Goal: Task Accomplishment & Management: Complete application form

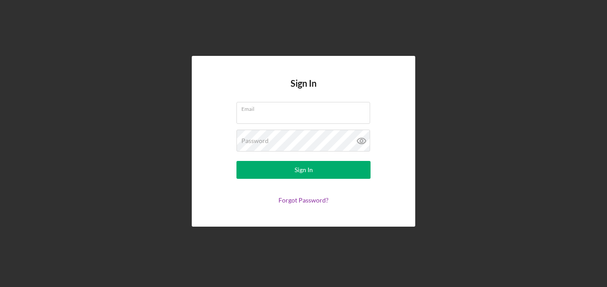
type input "[PERSON_NAME][EMAIL_ADDRESS][DOMAIN_NAME]"
click at [332, 170] on button "Sign In" at bounding box center [303, 170] width 134 height 18
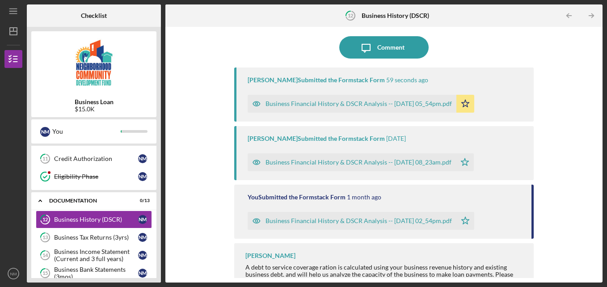
scroll to position [79, 0]
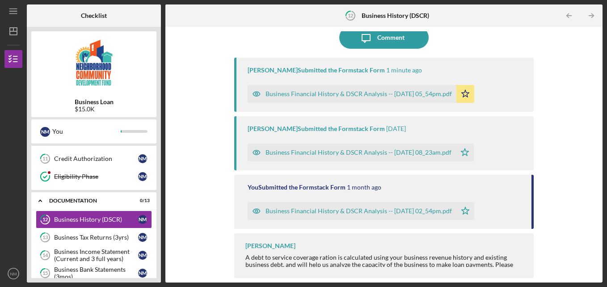
click at [339, 94] on div "Business Financial History & DSCR Analysis -- [DATE] 05_54pm.pdf" at bounding box center [358, 93] width 186 height 7
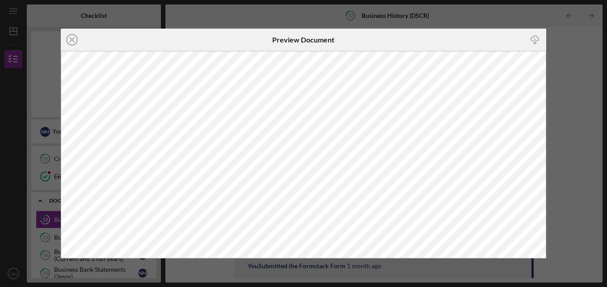
click at [73, 38] on line at bounding box center [72, 40] width 4 height 4
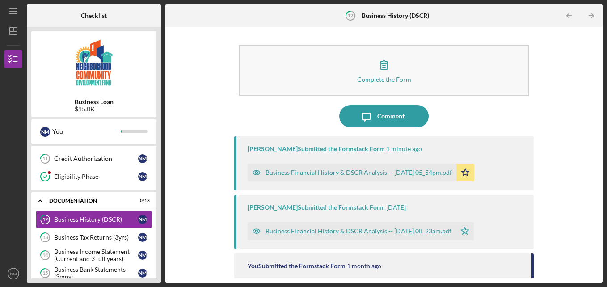
click at [322, 226] on div "Business Financial History & DSCR Analysis -- [DATE] 08_23am.pdf" at bounding box center [351, 231] width 208 height 18
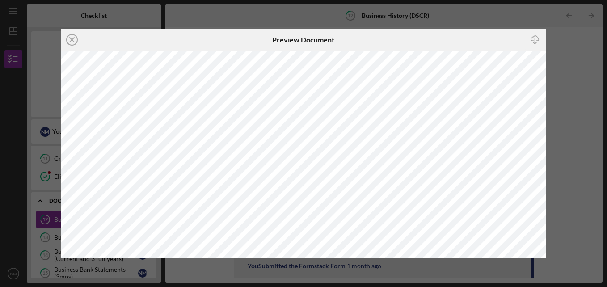
click at [77, 41] on circle at bounding box center [72, 39] width 11 height 11
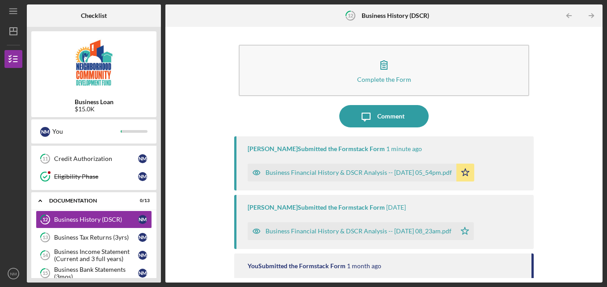
click at [594, 253] on div "Complete the Form Form Icon/Message Comment [PERSON_NAME] Submitted the Formsta…" at bounding box center [384, 154] width 428 height 247
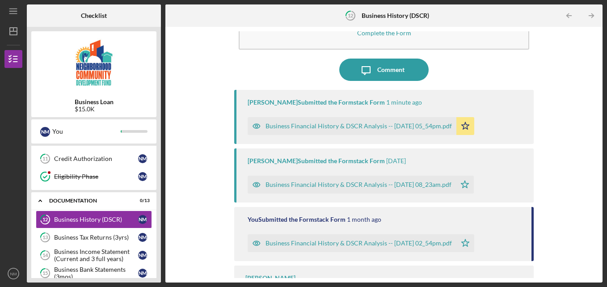
scroll to position [79, 0]
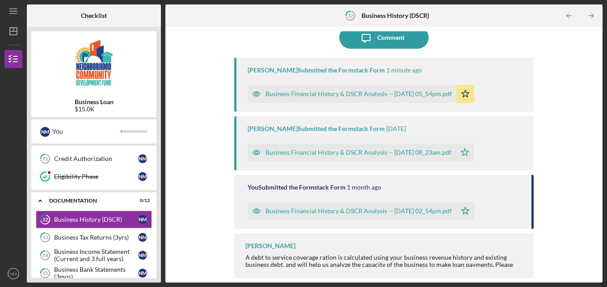
click at [436, 256] on div "A debt to service coverage ration is calculated using your business revenue his…" at bounding box center [385, 264] width 280 height 21
click at [295, 245] on div "[PERSON_NAME]" at bounding box center [270, 245] width 50 height 7
click at [510, 269] on div "[PERSON_NAME] A debt to service coverage ration is calculated using your busine…" at bounding box center [384, 255] width 300 height 45
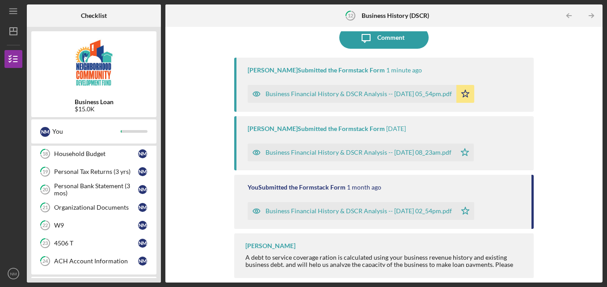
scroll to position [387, 0]
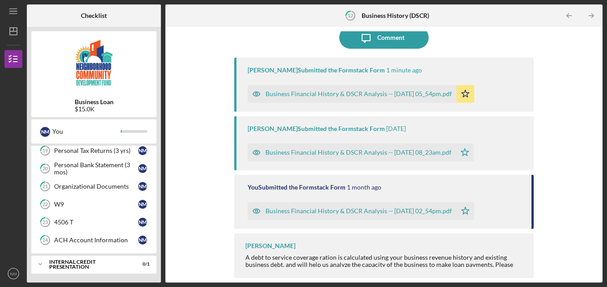
click at [68, 268] on div "Icon/Expander Internal Credit Presentation 0 / 1" at bounding box center [93, 264] width 125 height 18
click at [59, 270] on div "Icon/Expander Internal Credit Presentation 0 / 1" at bounding box center [93, 264] width 125 height 18
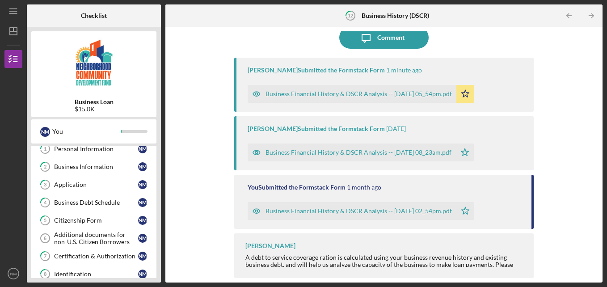
scroll to position [0, 0]
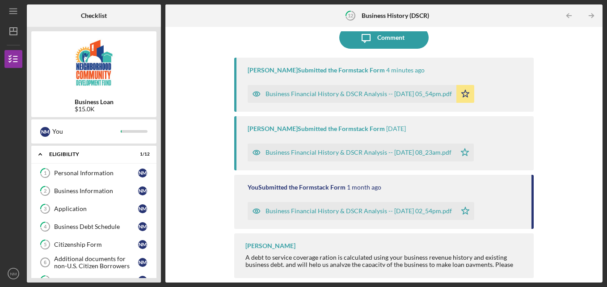
click at [520, 225] on div "You Submitted the Formstack Form [DATE] Business Financial History & DSCR Analy…" at bounding box center [384, 202] width 300 height 54
click at [388, 212] on div "Business Financial History & DSCR Analysis -- [DATE] 02_54pm.pdf" at bounding box center [358, 210] width 186 height 7
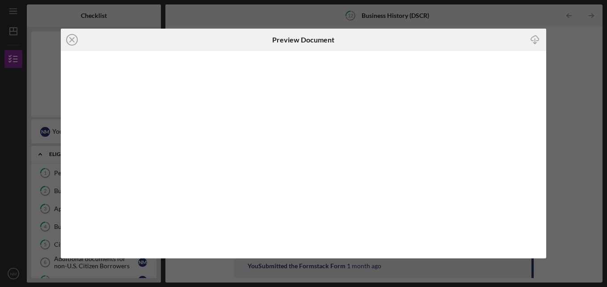
scroll to position [79, 0]
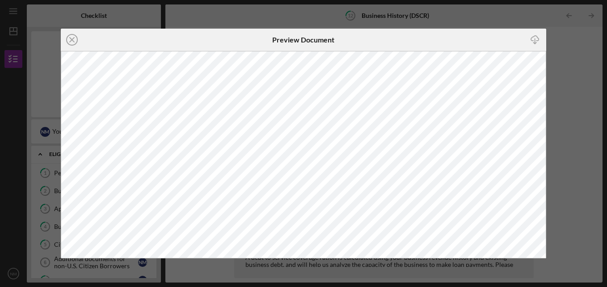
click at [71, 41] on line at bounding box center [72, 40] width 4 height 4
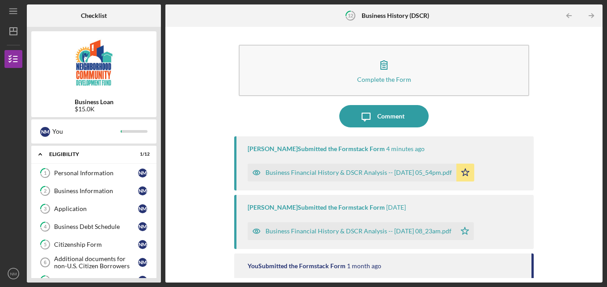
drag, startPoint x: 591, startPoint y: 239, endPoint x: 596, endPoint y: 242, distance: 5.8
click at [596, 242] on div "Complete the Form Form Icon/Message Comment [PERSON_NAME] Submitted the Formsta…" at bounding box center [384, 154] width 428 height 247
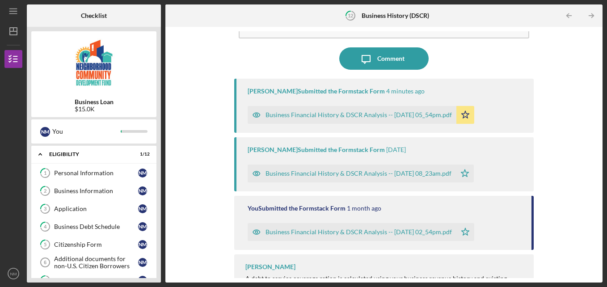
scroll to position [79, 0]
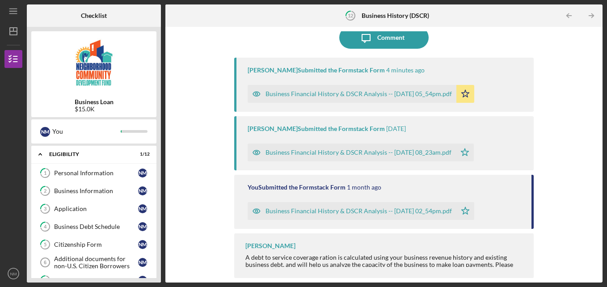
click at [494, 264] on div "A debt to service coverage ration is calculated using your business revenue his…" at bounding box center [385, 264] width 280 height 21
click at [292, 244] on div "[PERSON_NAME]" at bounding box center [270, 245] width 50 height 7
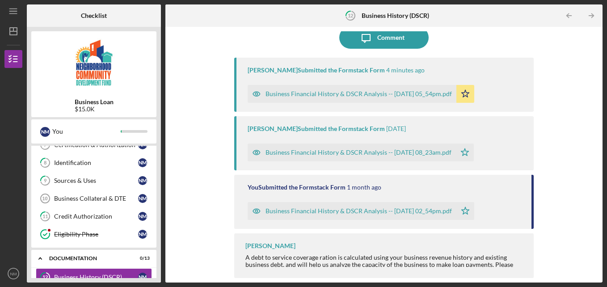
scroll to position [387, 0]
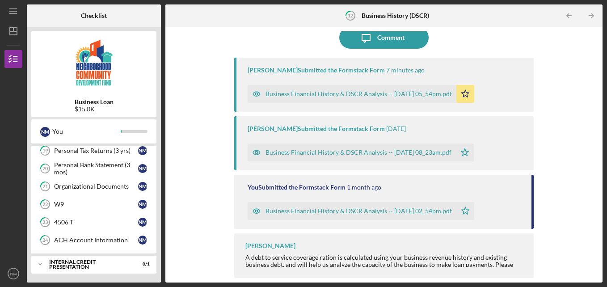
click at [160, 195] on div "Business Loan $15.0K N M You Icon/Expander Eligibility 1 / 12 1 Personal Inform…" at bounding box center [94, 154] width 134 height 255
click at [157, 267] on div "Business Loan $15.0K N M You Icon/Expander Eligibility 1 / 12 1 Personal Inform…" at bounding box center [94, 154] width 134 height 255
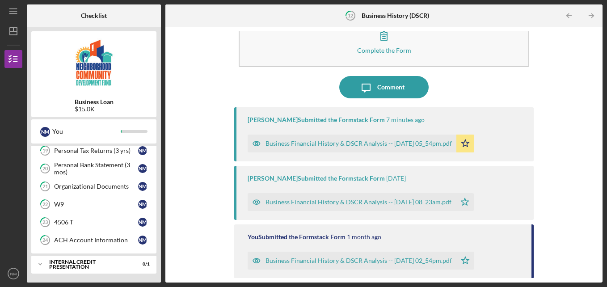
scroll to position [0, 0]
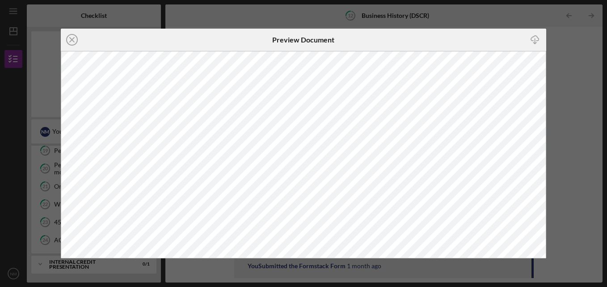
click at [73, 33] on icon "Icon/Close" at bounding box center [72, 40] width 22 height 22
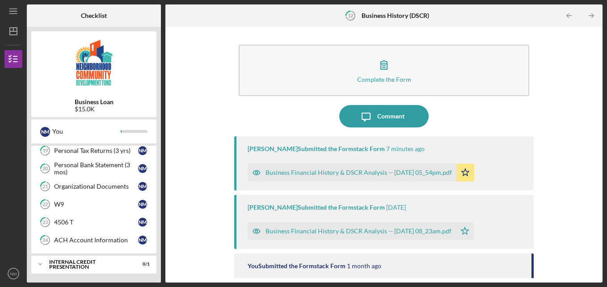
scroll to position [79, 0]
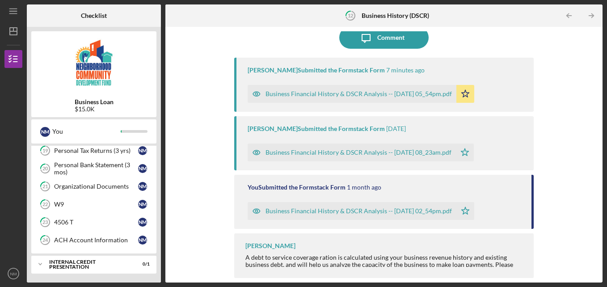
click at [159, 158] on div "Business Loan $15.0K N M You Icon/Expander Eligibility 1 / 12 1 Personal Inform…" at bounding box center [94, 154] width 134 height 255
click at [594, 12] on icon "Icon/Table Pagination Arrow" at bounding box center [591, 16] width 20 height 20
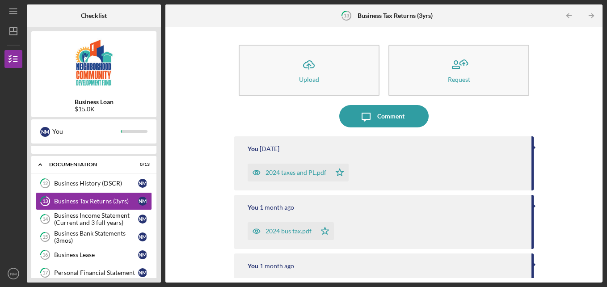
scroll to position [218, 0]
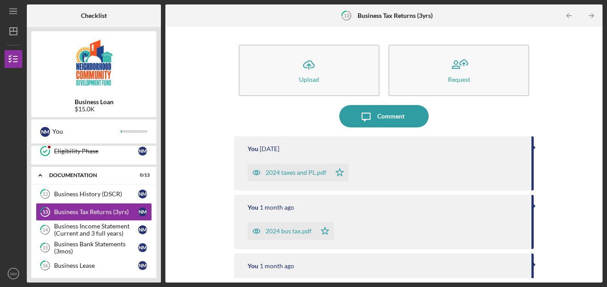
click at [594, 12] on icon "Icon/Table Pagination Arrow" at bounding box center [591, 16] width 20 height 20
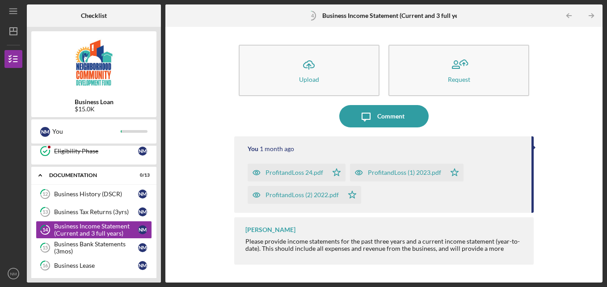
click at [594, 12] on icon "Icon/Table Pagination Arrow" at bounding box center [591, 16] width 20 height 20
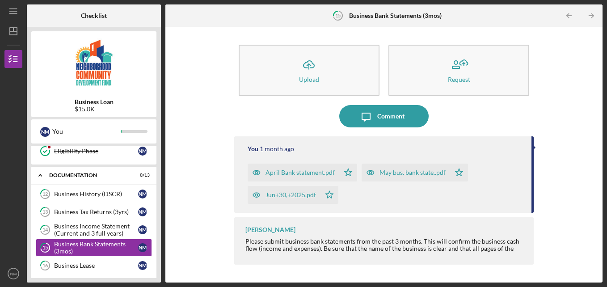
click at [594, 12] on icon "Icon/Table Pagination Arrow" at bounding box center [591, 16] width 20 height 20
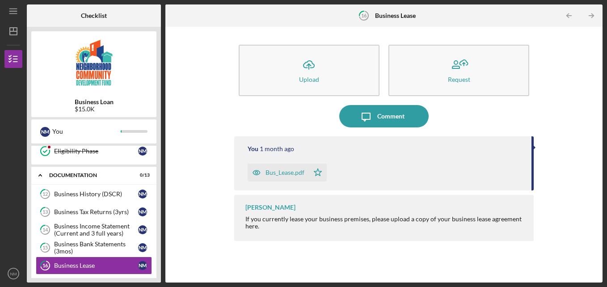
click at [594, 12] on icon "Icon/Table Pagination Arrow" at bounding box center [591, 16] width 20 height 20
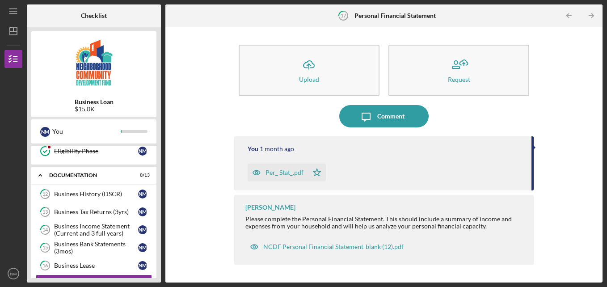
click at [594, 12] on icon "Icon/Table Pagination Arrow" at bounding box center [591, 16] width 20 height 20
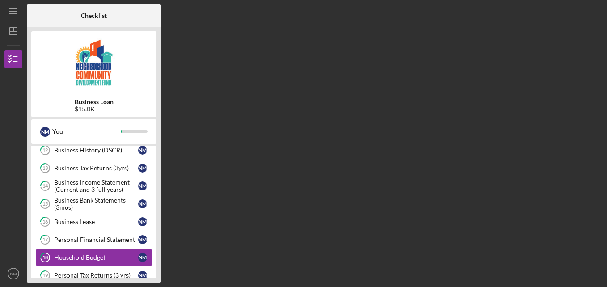
scroll to position [308, 0]
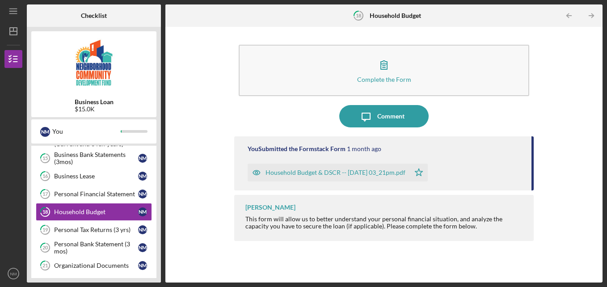
click at [594, 12] on icon "Icon/Table Pagination Arrow" at bounding box center [591, 16] width 20 height 20
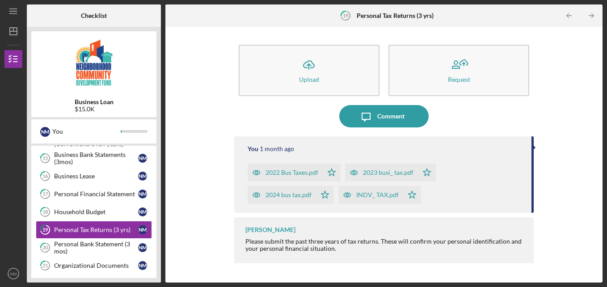
click at [594, 12] on icon "Icon/Table Pagination Arrow" at bounding box center [591, 16] width 20 height 20
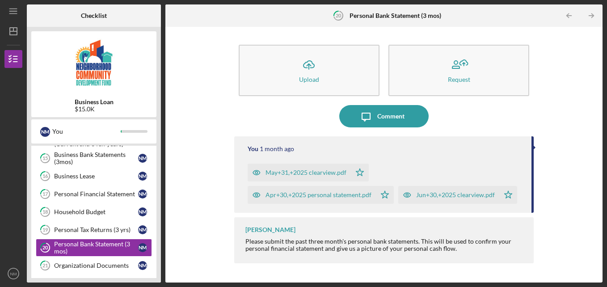
click at [594, 12] on icon "Icon/Table Pagination Arrow" at bounding box center [591, 16] width 20 height 20
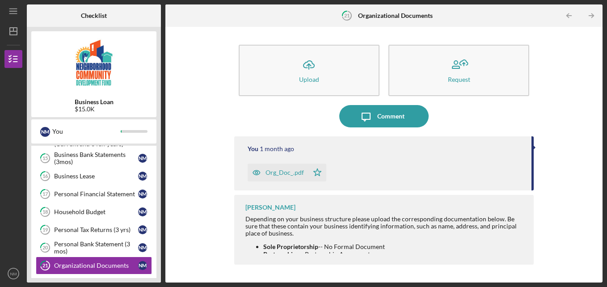
click at [594, 12] on icon "Icon/Table Pagination Arrow" at bounding box center [591, 16] width 20 height 20
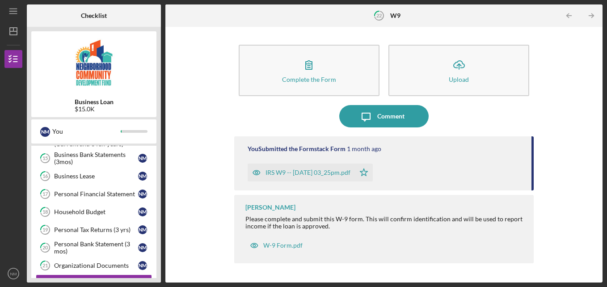
click at [594, 12] on icon "Icon/Table Pagination Arrow" at bounding box center [591, 16] width 20 height 20
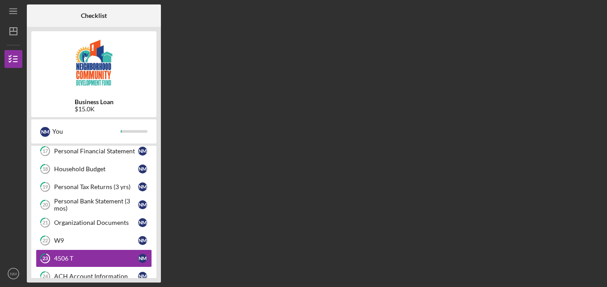
scroll to position [387, 0]
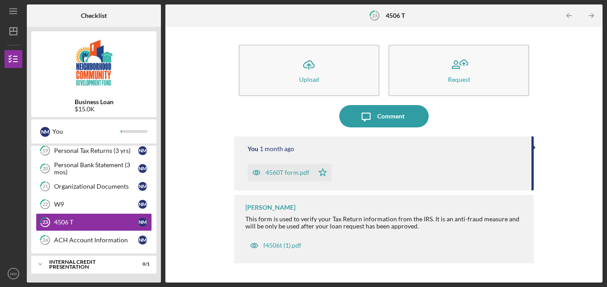
click at [594, 12] on icon "Icon/Table Pagination Arrow" at bounding box center [591, 16] width 20 height 20
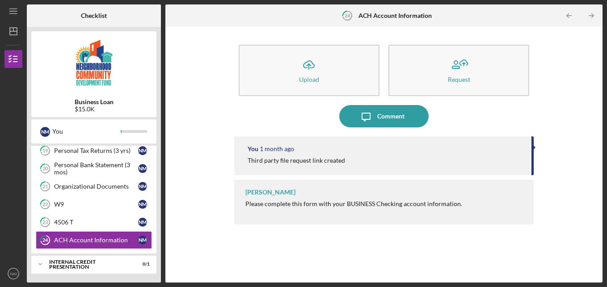
click at [594, 12] on icon "Icon/Table Pagination Arrow" at bounding box center [591, 16] width 20 height 20
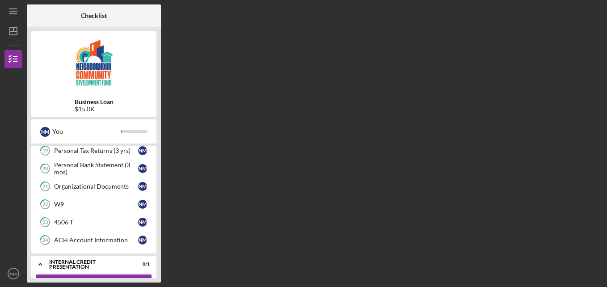
scroll to position [410, 0]
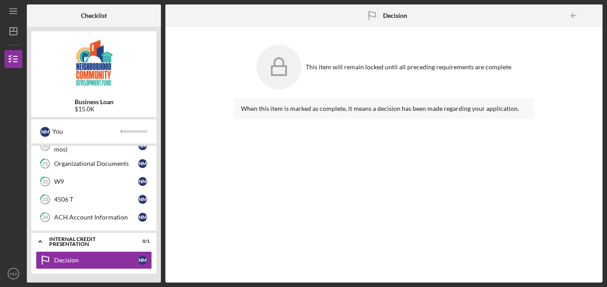
click at [571, 16] on line "button" at bounding box center [573, 16] width 4 height 0
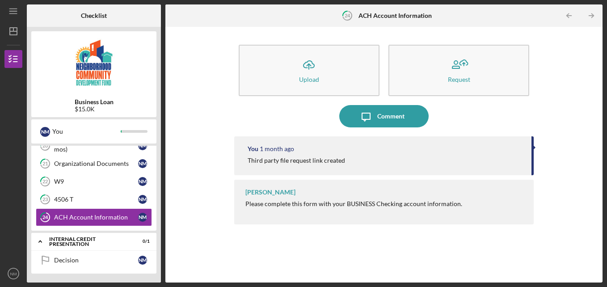
click at [592, 16] on line "button" at bounding box center [591, 16] width 4 height 0
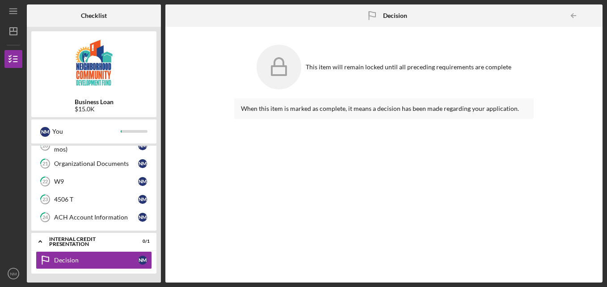
click at [85, 242] on div "Internal Credit Presentation" at bounding box center [88, 241] width 78 height 10
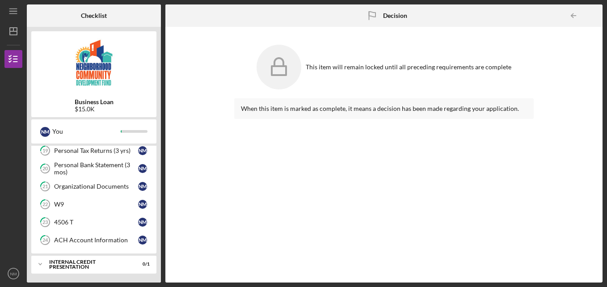
scroll to position [387, 0]
click at [87, 237] on div "ACH Account Information" at bounding box center [96, 239] width 84 height 7
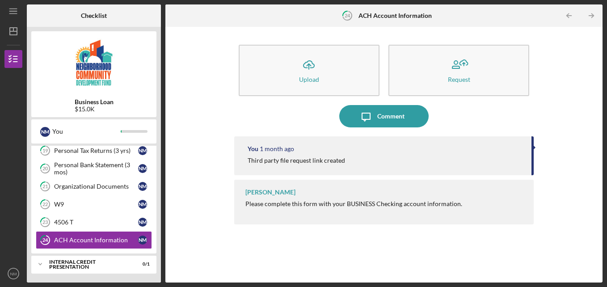
click at [316, 75] on icon "Icon/Upload" at bounding box center [308, 65] width 22 height 22
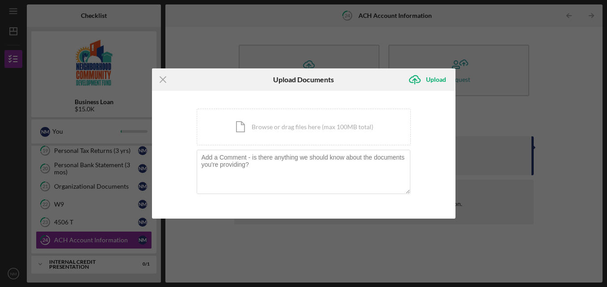
click at [165, 75] on icon "Icon/Menu Close" at bounding box center [163, 79] width 22 height 22
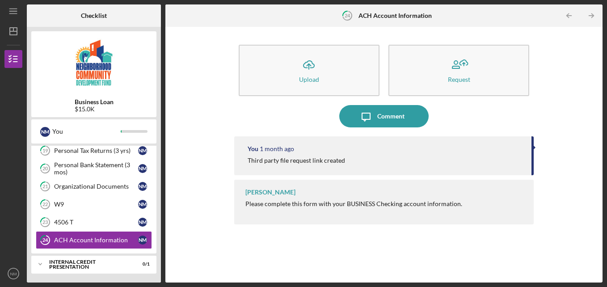
click at [366, 200] on div "Please complete this form with your BUSINESS Checking account information." at bounding box center [353, 203] width 217 height 7
click at [515, 156] on div "You [DATE] Third party file request link created" at bounding box center [384, 155] width 300 height 39
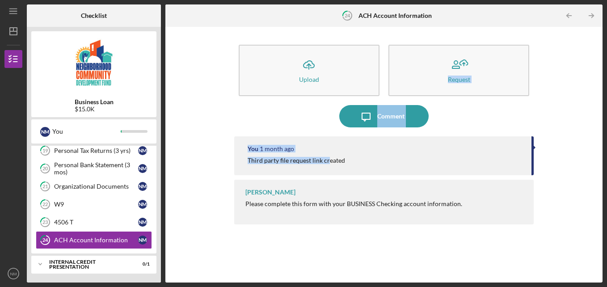
drag, startPoint x: 329, startPoint y: 159, endPoint x: 466, endPoint y: 74, distance: 161.6
click at [466, 74] on div "Icon/Upload Upload Request Icon/Message Comment You [DATE] Third party file req…" at bounding box center [384, 154] width 300 height 247
drag, startPoint x: 466, startPoint y: 74, endPoint x: 546, endPoint y: 116, distance: 89.9
click at [546, 116] on div "Icon/Upload Upload Request Icon/Message Comment You [DATE] Third party file req…" at bounding box center [384, 154] width 428 height 247
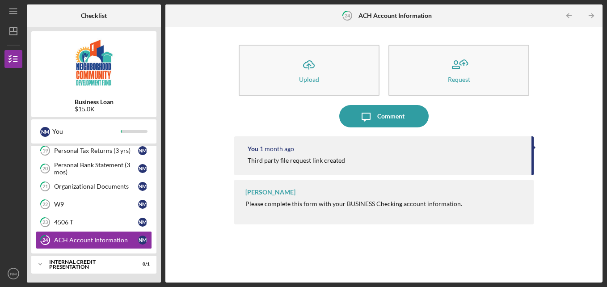
click at [460, 78] on div "Request" at bounding box center [459, 79] width 22 height 7
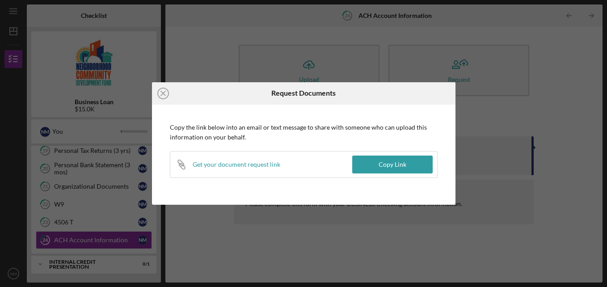
click at [406, 162] on button "Copy Link" at bounding box center [392, 164] width 80 height 18
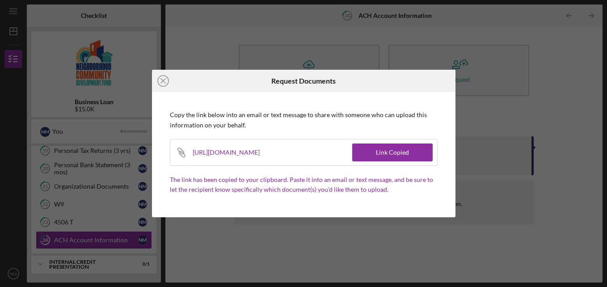
click at [401, 156] on div "Link Copied" at bounding box center [392, 152] width 33 height 18
click at [158, 83] on circle at bounding box center [163, 80] width 11 height 11
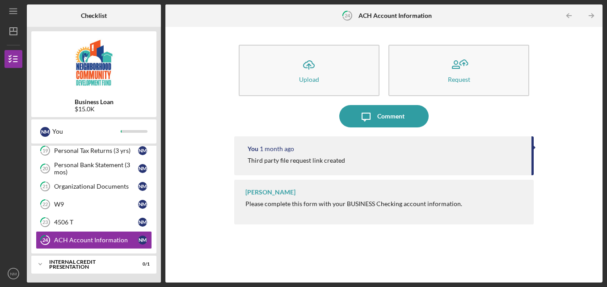
click at [311, 79] on div "Upload" at bounding box center [309, 79] width 20 height 7
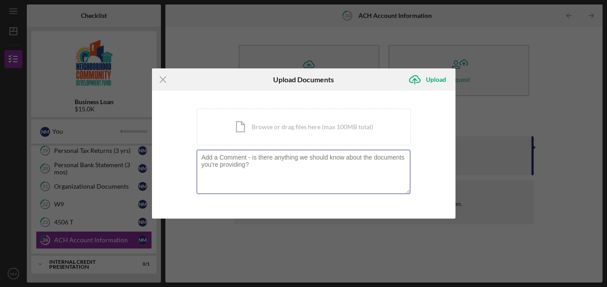
paste textarea "[URL][DOMAIN_NAME]"
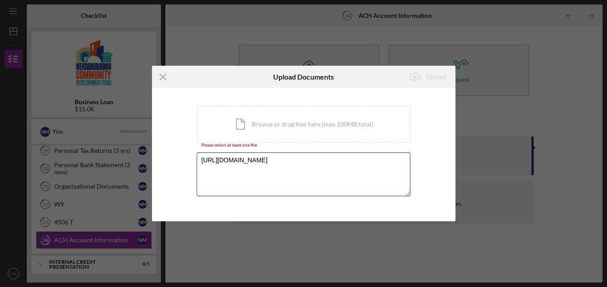
type textarea "[URL][DOMAIN_NAME]"
click at [158, 81] on icon "Icon/Menu Close" at bounding box center [163, 77] width 22 height 22
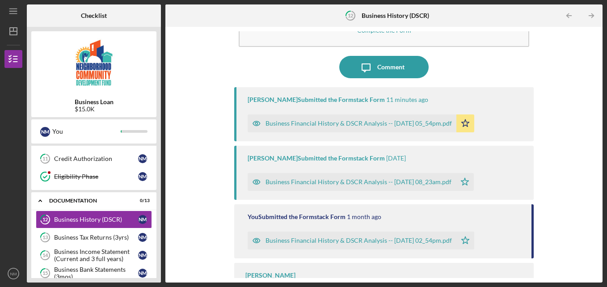
scroll to position [79, 0]
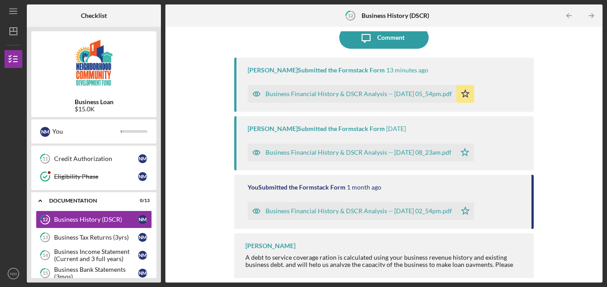
click at [442, 264] on div "A debt to service coverage ration is calculated using your business revenue his…" at bounding box center [385, 264] width 280 height 21
